Goal: Task Accomplishment & Management: Complete application form

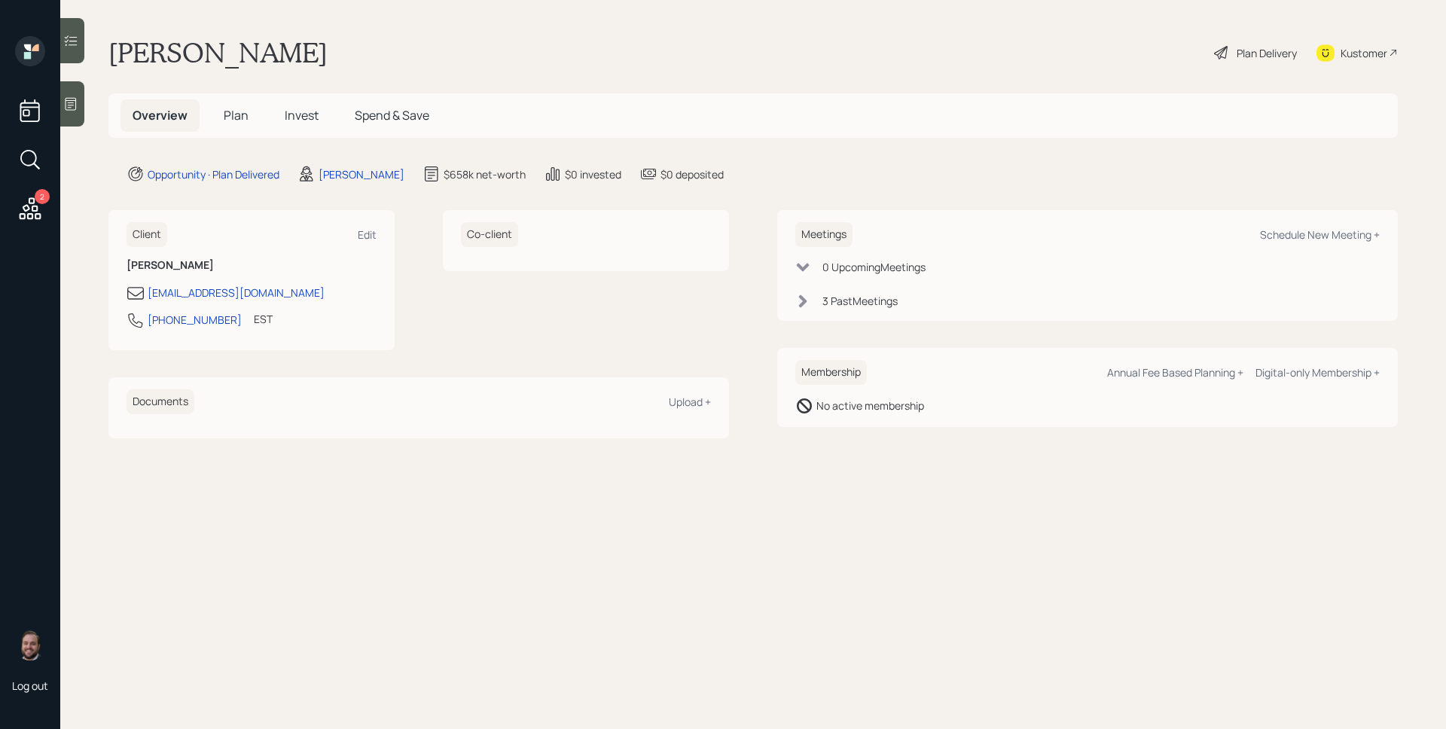
click at [230, 111] on span "Plan" at bounding box center [236, 115] width 25 height 17
